Goal: Navigation & Orientation: Find specific page/section

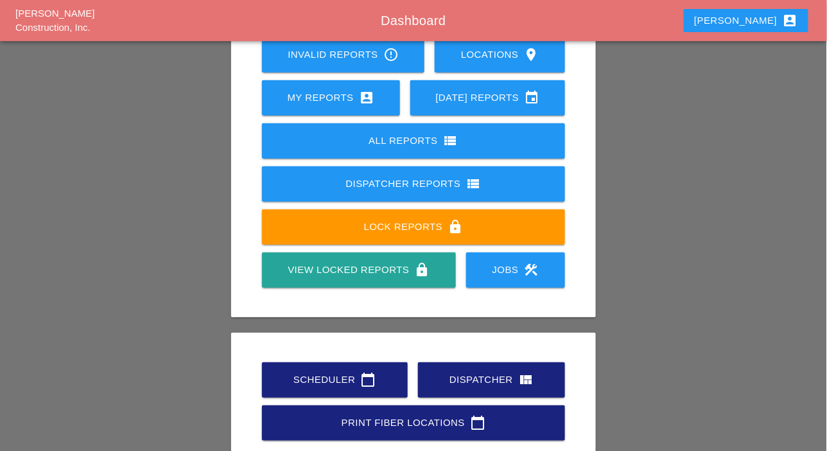
scroll to position [180, 0]
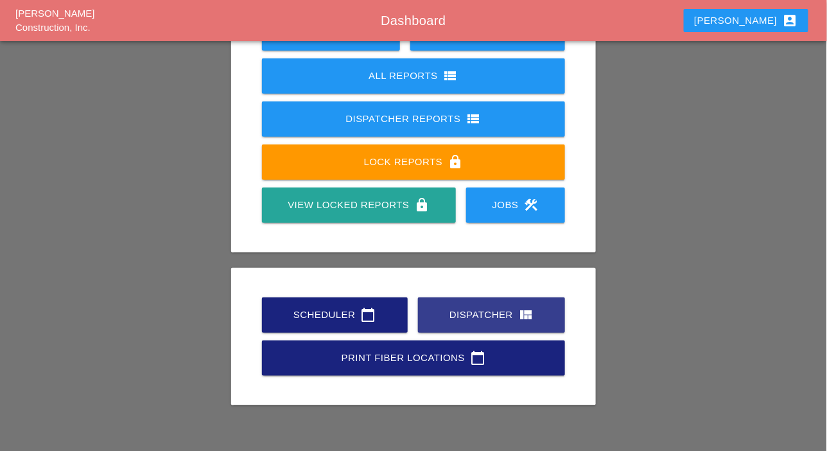
click at [472, 317] on div "Dispatcher view_quilt" at bounding box center [492, 314] width 106 height 15
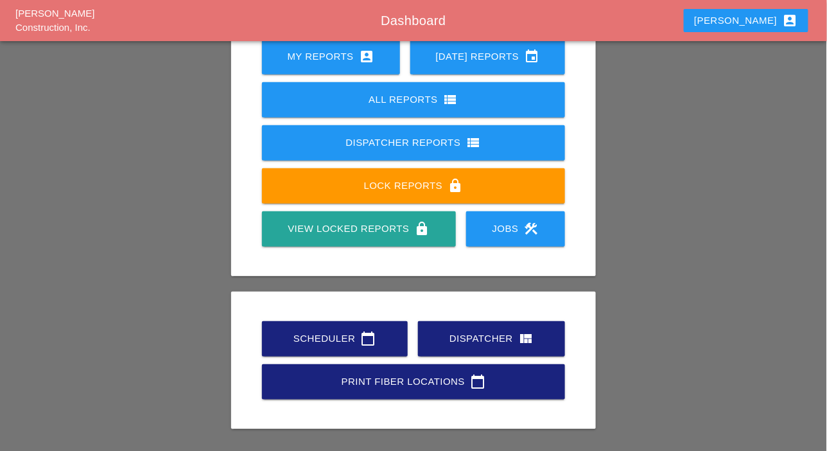
scroll to position [180, 0]
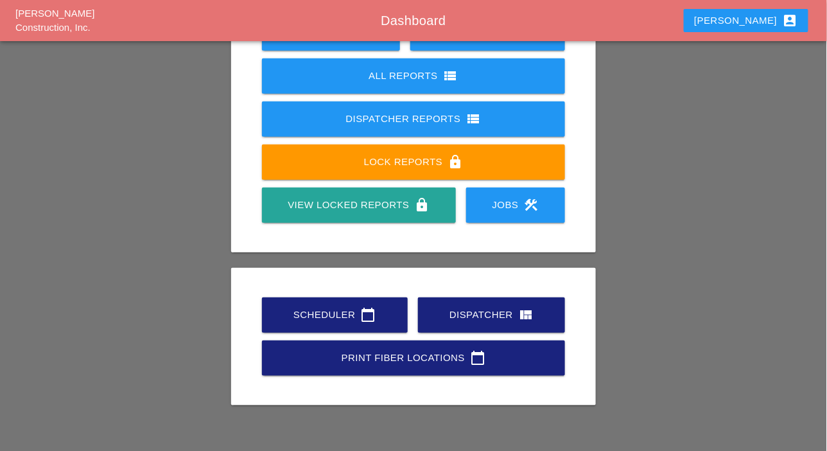
click at [327, 322] on div "Scheduler calendar_today" at bounding box center [335, 314] width 105 height 15
